Goal: Navigation & Orientation: Find specific page/section

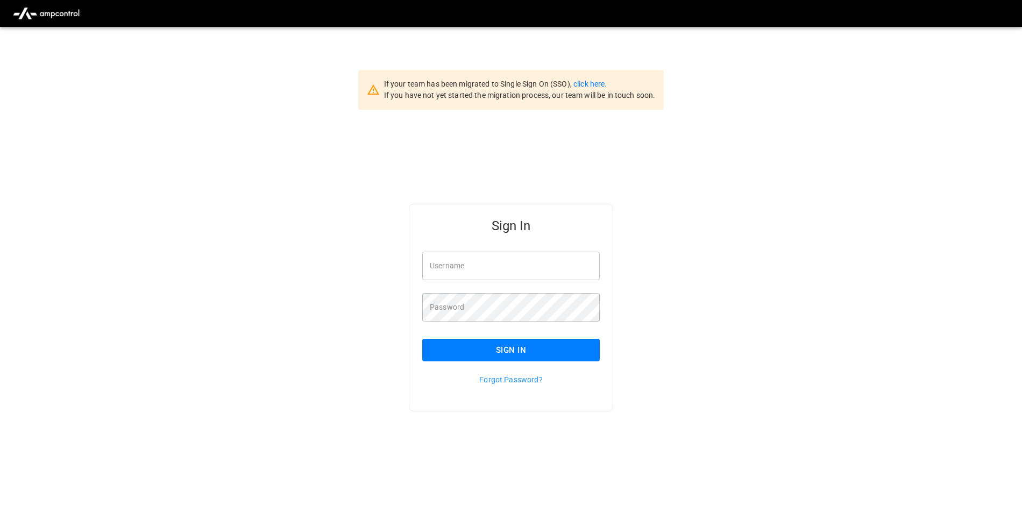
type input "**********"
click at [540, 359] on button "Sign In" at bounding box center [510, 350] width 177 height 23
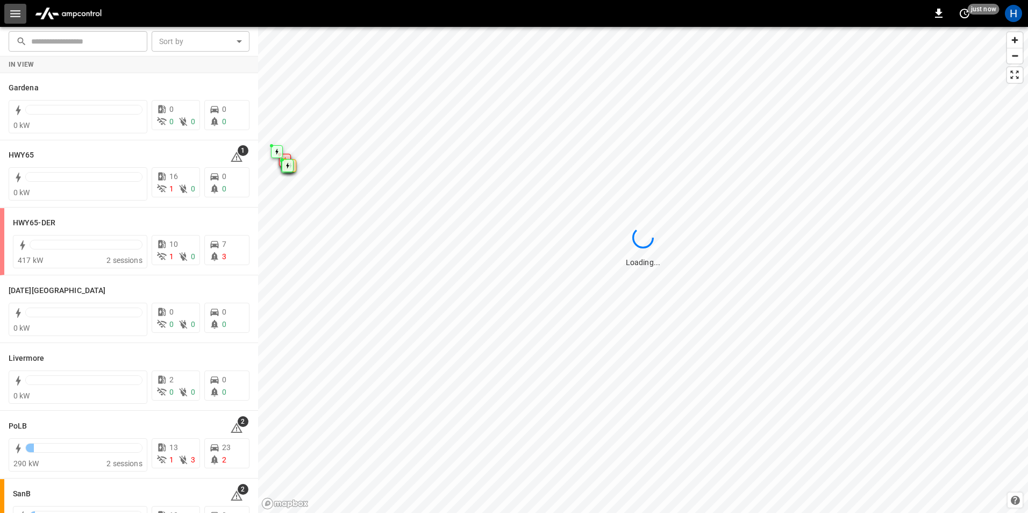
click at [16, 19] on icon "button" at bounding box center [15, 13] width 13 height 13
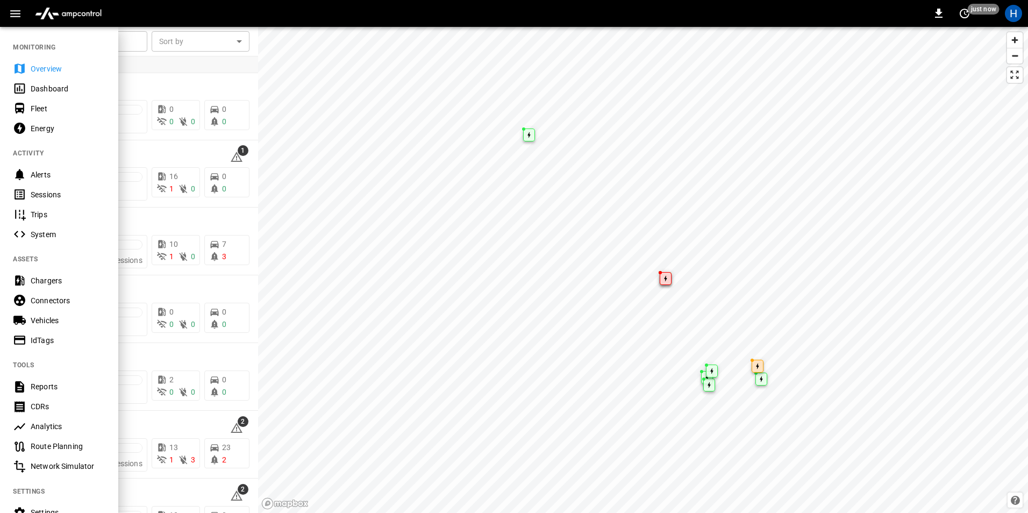
drag, startPoint x: 33, startPoint y: 193, endPoint x: 116, endPoint y: 23, distance: 189.0
click at [33, 193] on div "Sessions" at bounding box center [68, 194] width 75 height 11
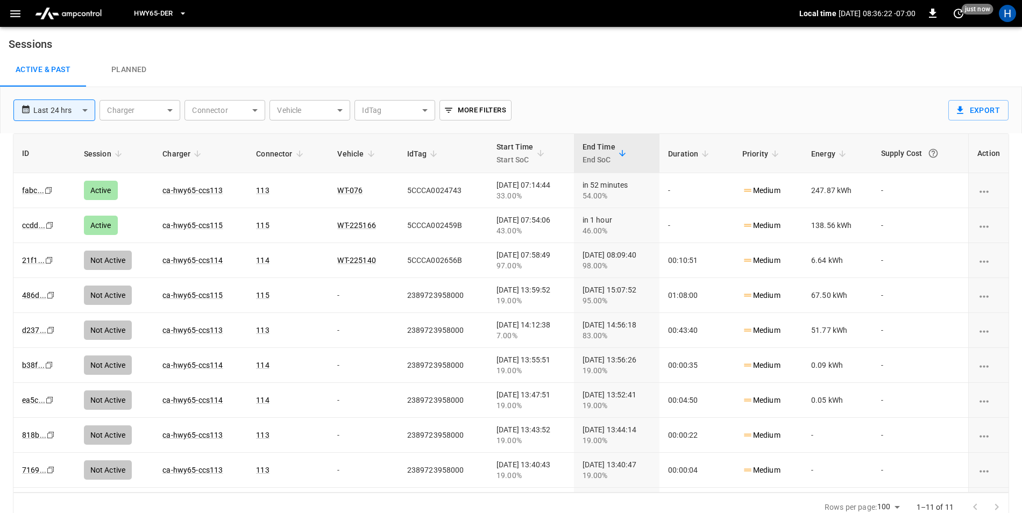
click at [18, 19] on icon "button" at bounding box center [15, 13] width 13 height 13
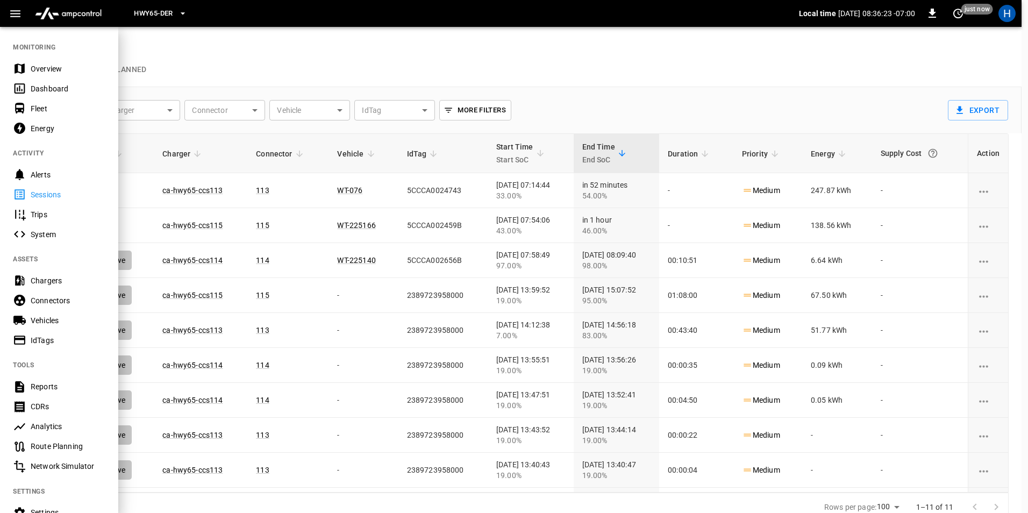
click at [48, 91] on div "Dashboard" at bounding box center [68, 88] width 75 height 11
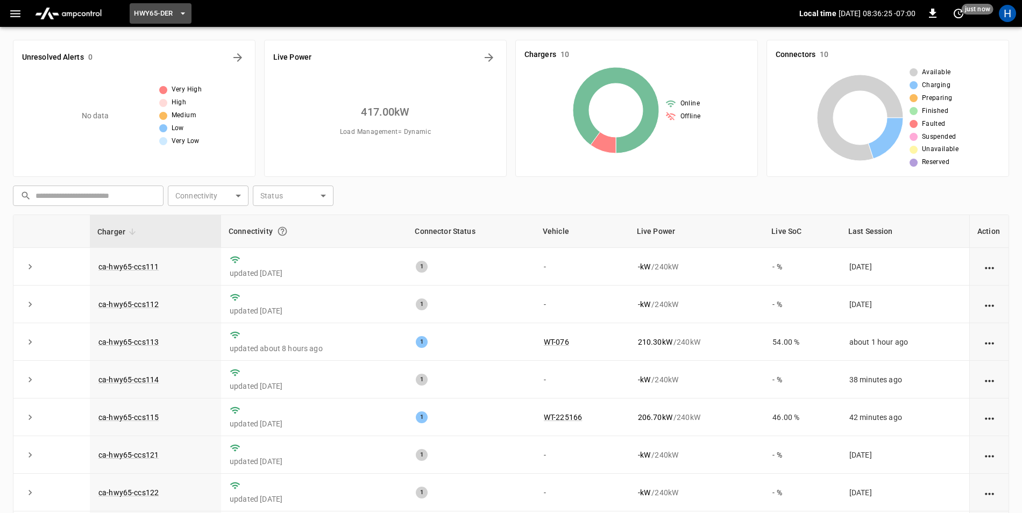
click at [186, 19] on button "HWY65-DER" at bounding box center [160, 13] width 61 height 21
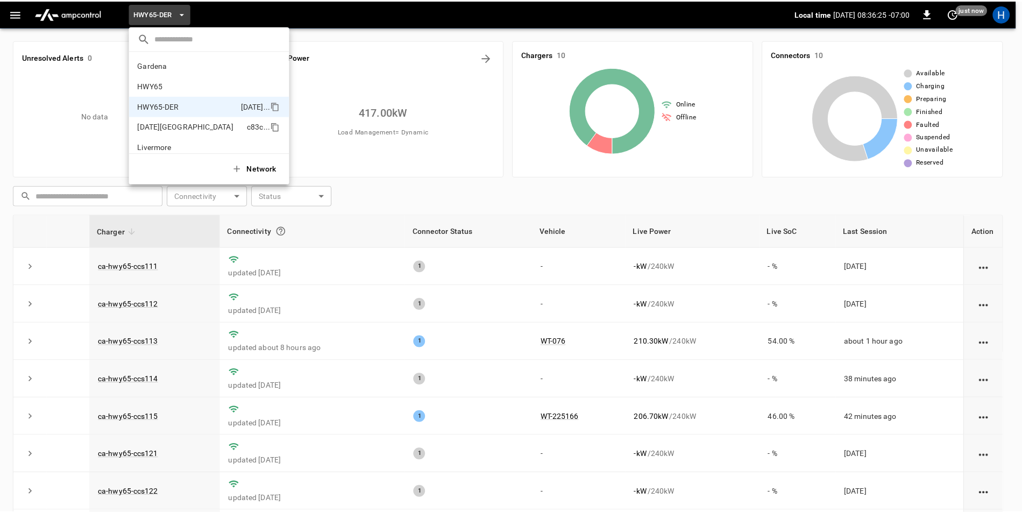
scroll to position [38, 0]
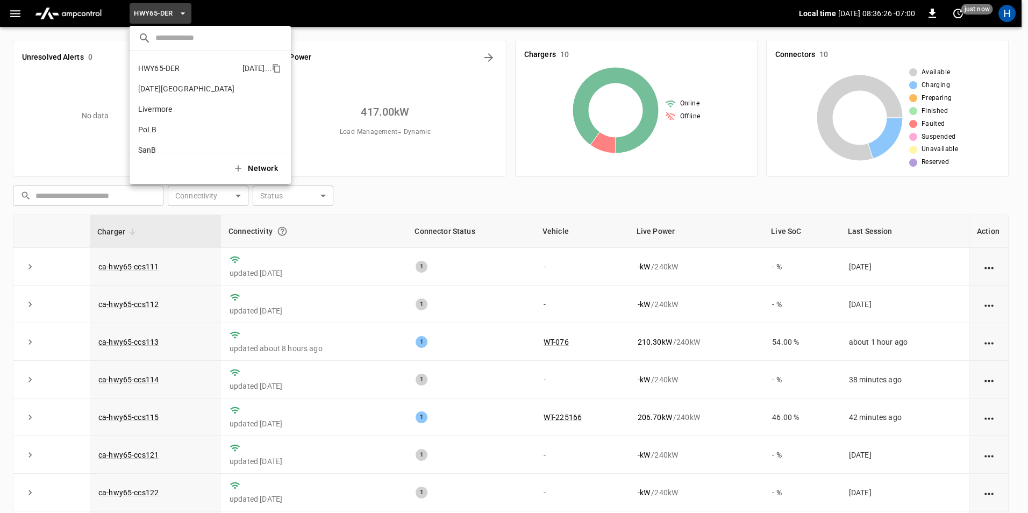
click at [183, 70] on p "HWY65-DER" at bounding box center [188, 68] width 100 height 11
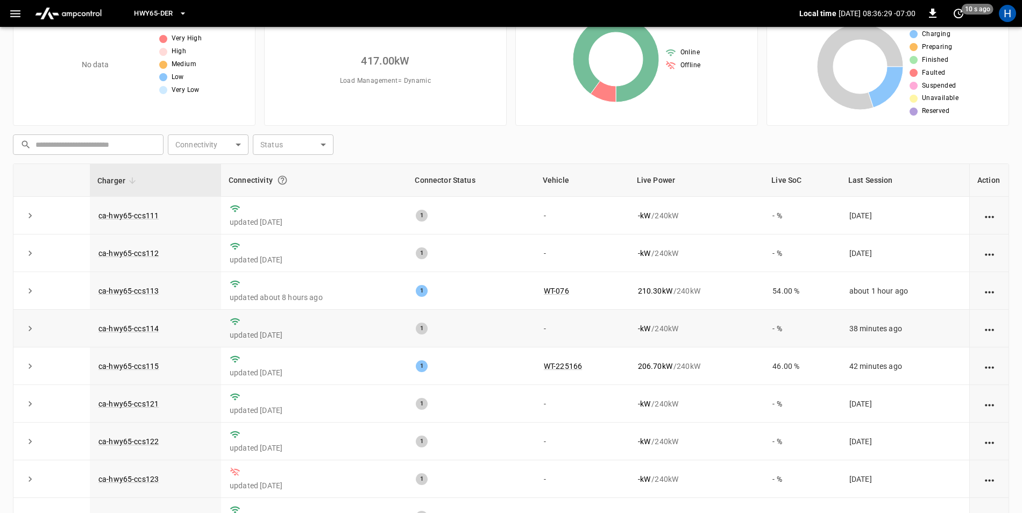
scroll to position [0, 0]
